Goal: Task Accomplishment & Management: Complete application form

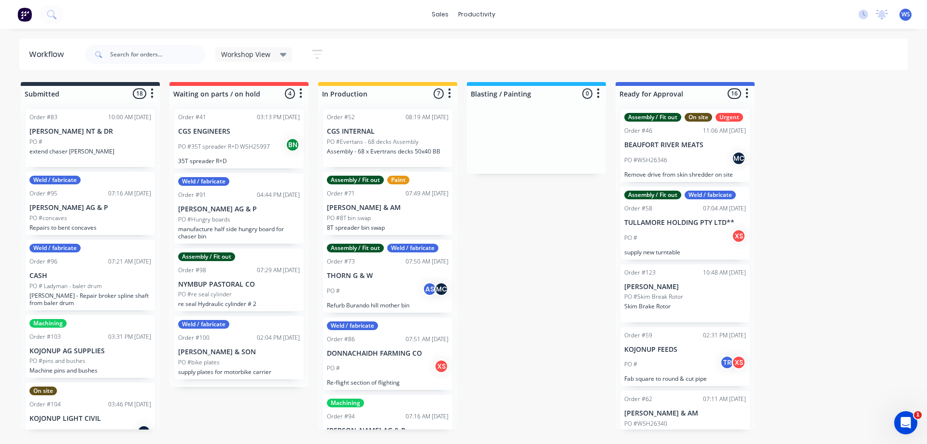
scroll to position [161, 0]
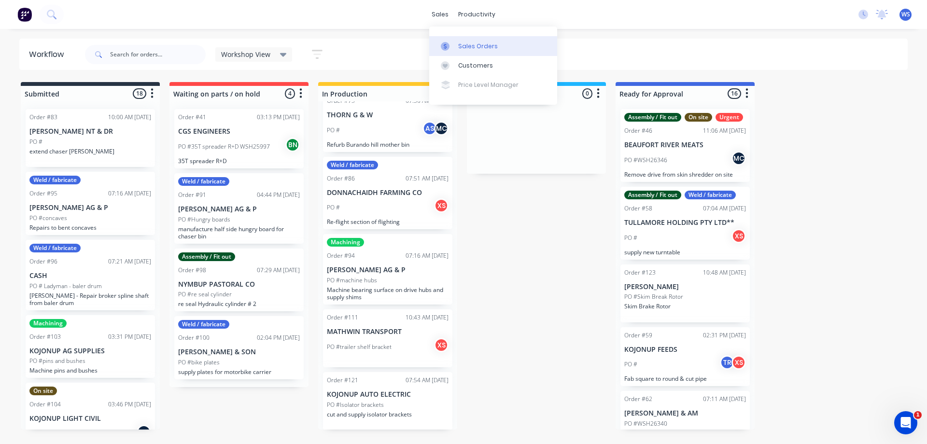
click at [471, 46] on div "Sales Orders" at bounding box center [478, 46] width 40 height 9
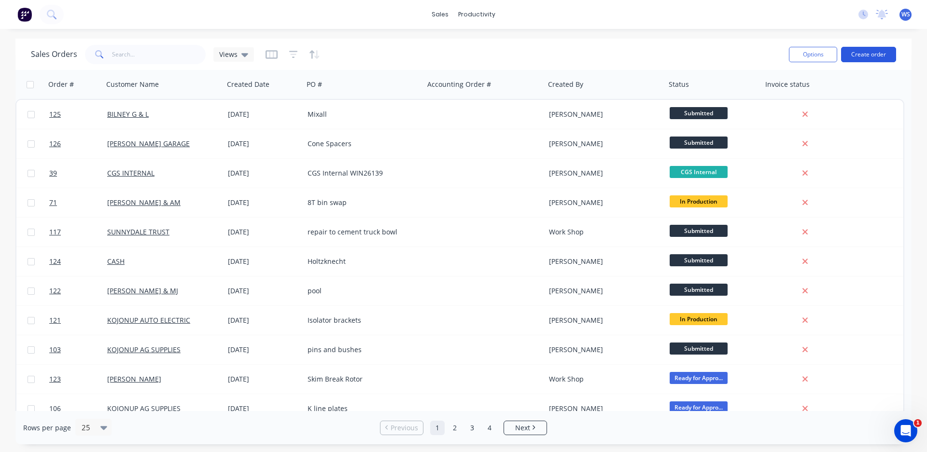
click at [877, 52] on button "Create order" at bounding box center [868, 54] width 55 height 15
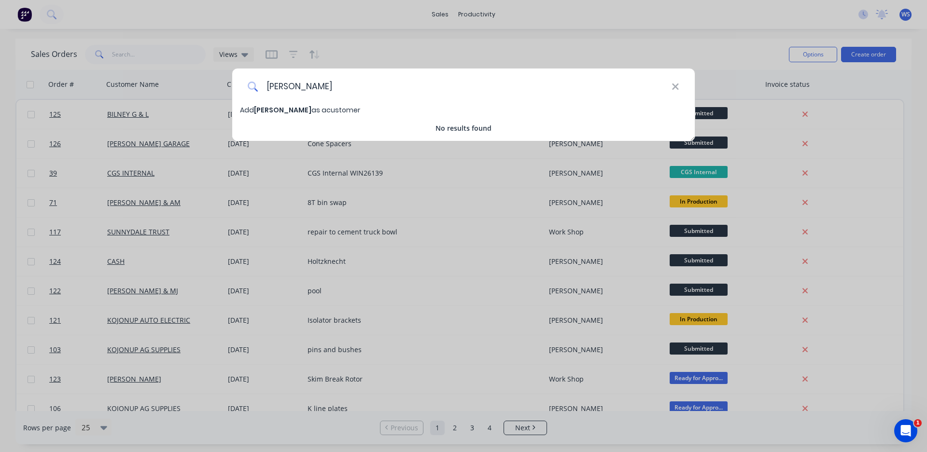
click at [312, 87] on input "[PERSON_NAME]" at bounding box center [464, 87] width 413 height 36
type input "[PERSON_NAME]"
click at [614, 113] on div "Add [PERSON_NAME] as a customer" at bounding box center [463, 110] width 462 height 11
select select "AU"
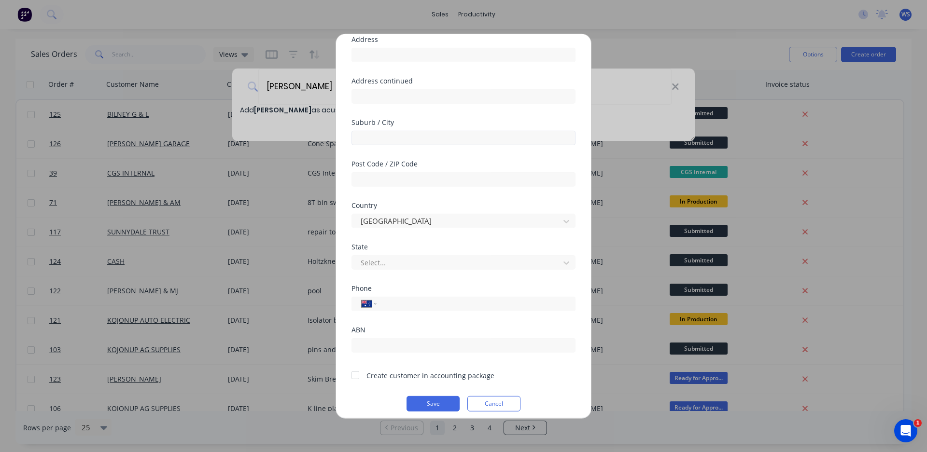
scroll to position [87, 0]
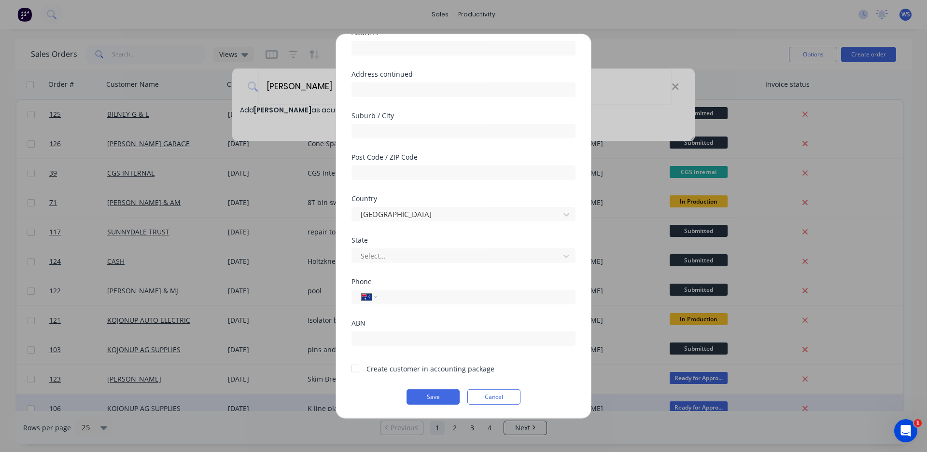
click at [429, 396] on button "Save" at bounding box center [432, 396] width 53 height 15
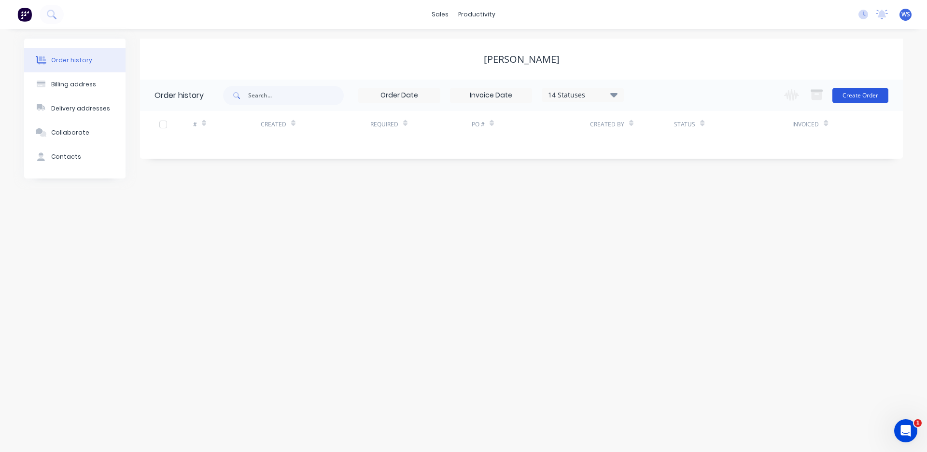
click at [867, 94] on button "Create Order" at bounding box center [860, 95] width 56 height 15
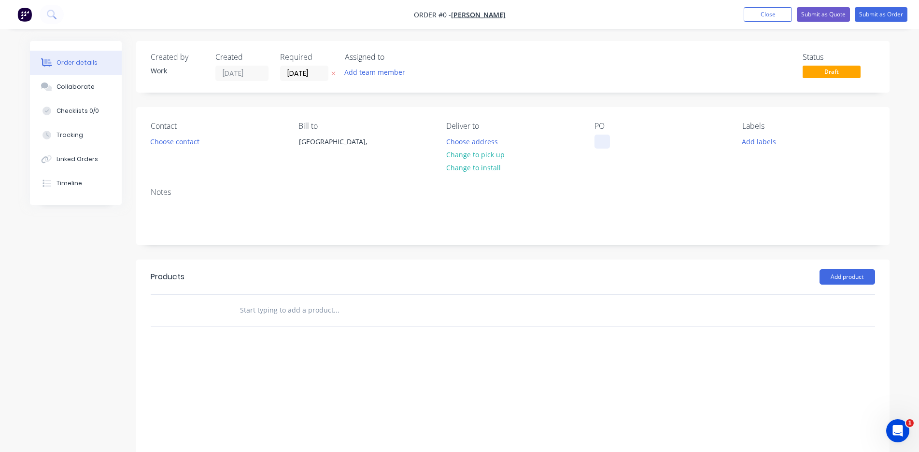
click at [597, 143] on div at bounding box center [601, 142] width 15 height 14
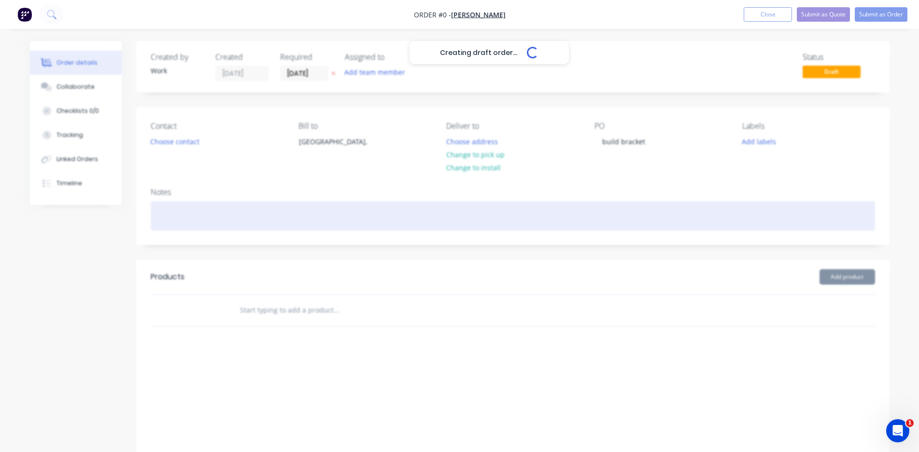
click at [163, 213] on div "Creating draft order... Loading... Order details Collaborate Checklists 0/0 Tra…" at bounding box center [459, 270] width 878 height 458
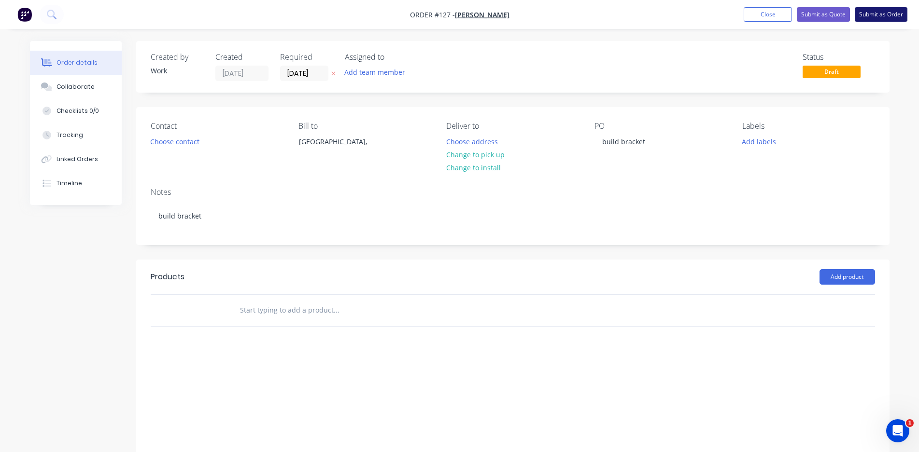
click at [880, 14] on button "Submit as Order" at bounding box center [880, 14] width 53 height 14
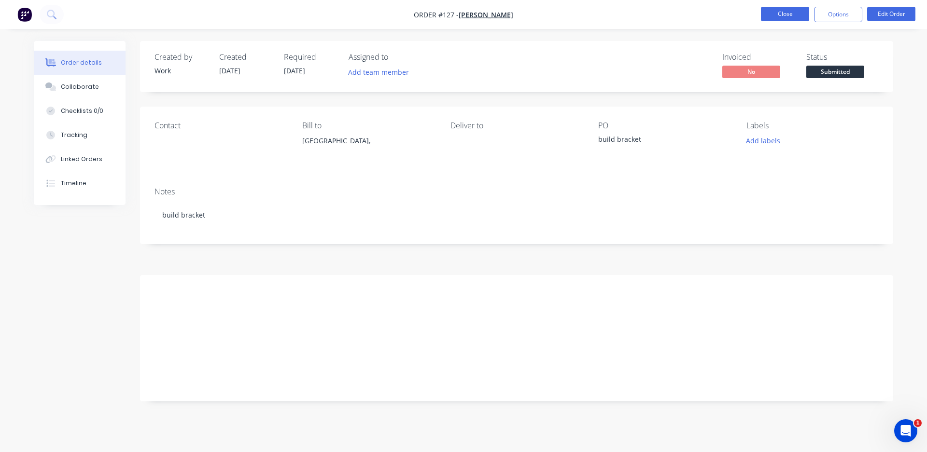
click at [783, 11] on button "Close" at bounding box center [785, 14] width 48 height 14
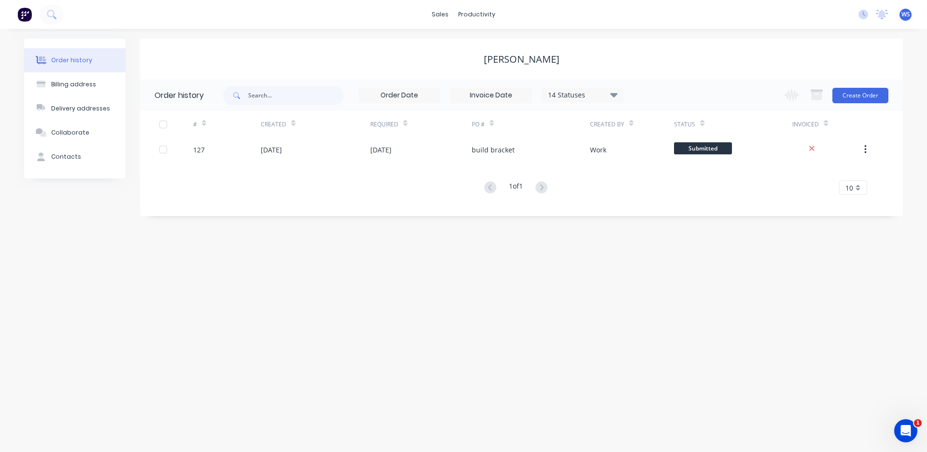
click at [808, 314] on div "Order history Billing address Delivery addresses Collaborate Contacts [PERSON_N…" at bounding box center [463, 240] width 927 height 423
